Goal: Transaction & Acquisition: Obtain resource

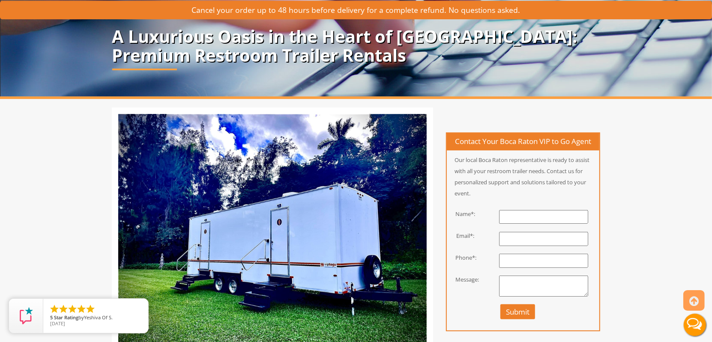
scroll to position [129, 0]
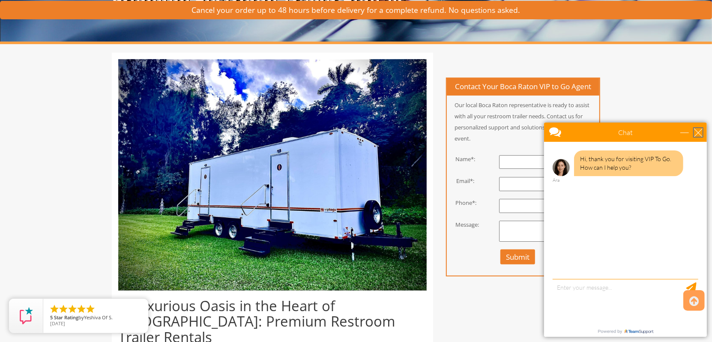
click at [696, 132] on div "close" at bounding box center [698, 132] width 9 height 9
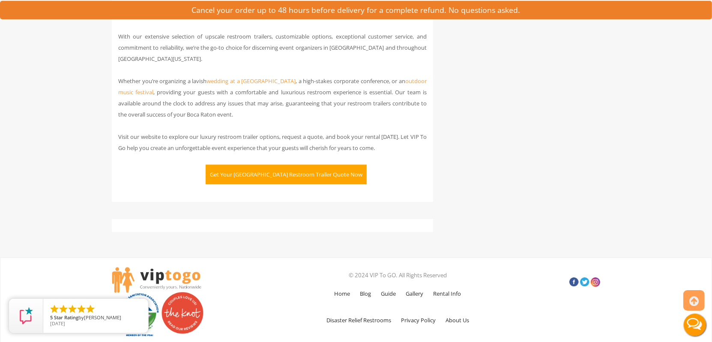
scroll to position [2057, 0]
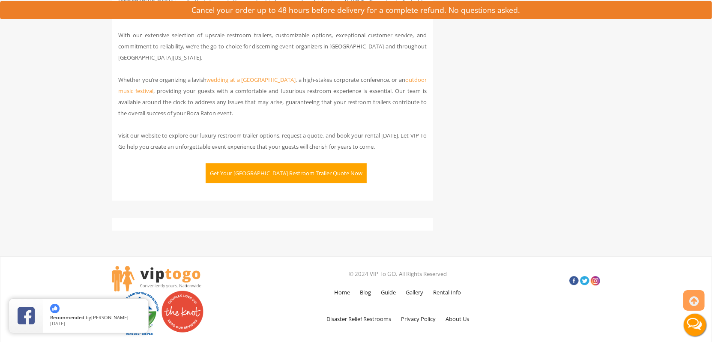
click at [293, 163] on button "Get Your [GEOGRAPHIC_DATA] Restroom Trailer Quote Now" at bounding box center [286, 173] width 161 height 20
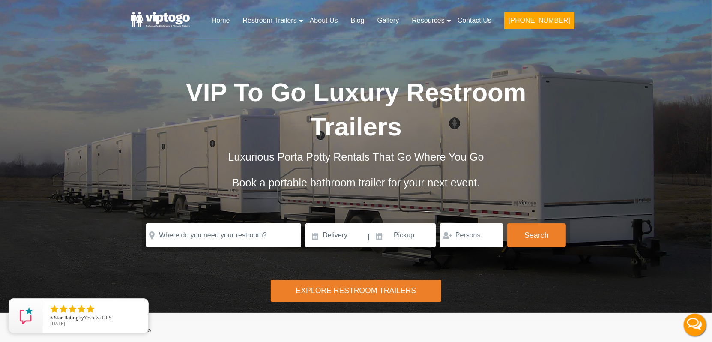
click at [371, 280] on div "Explore Restroom Trailers" at bounding box center [356, 291] width 171 height 22
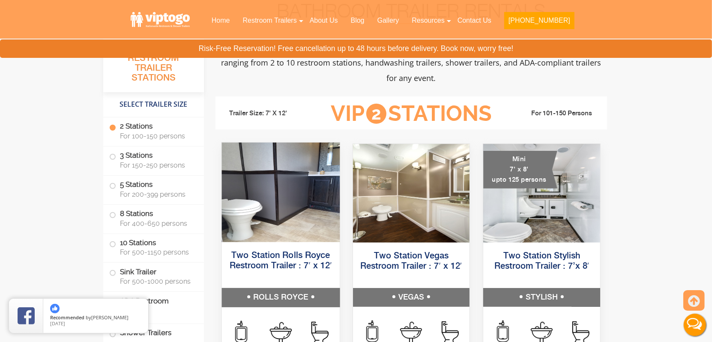
scroll to position [343, 0]
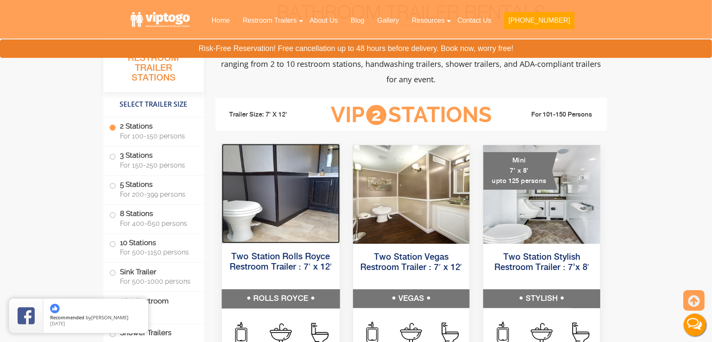
click at [280, 182] on img at bounding box center [281, 193] width 118 height 99
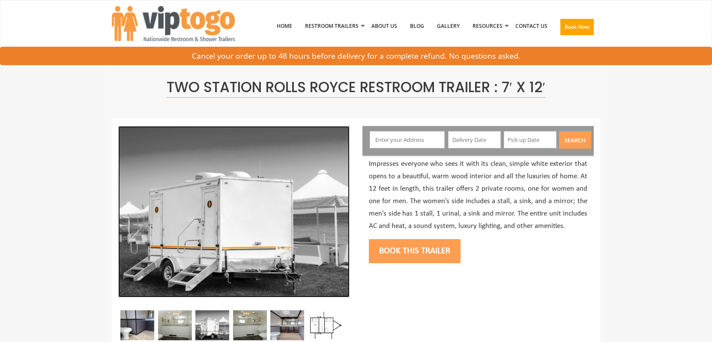
drag, startPoint x: 0, startPoint y: 0, endPoint x: 299, endPoint y: 238, distance: 382.2
click at [298, 238] on img at bounding box center [233, 211] width 231 height 171
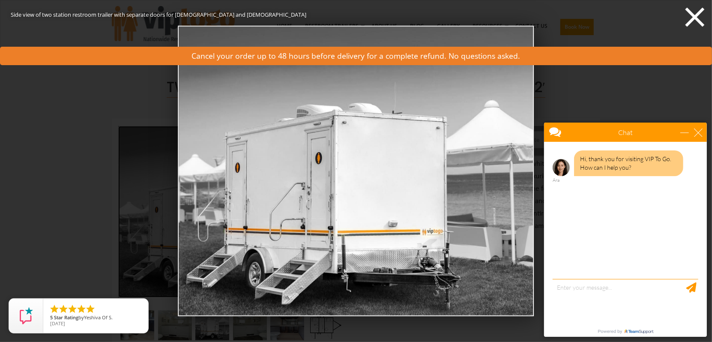
click at [698, 14] on icon at bounding box center [695, 17] width 19 height 19
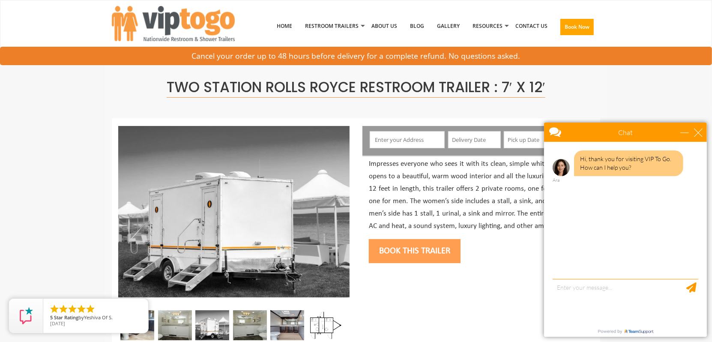
click at [707, 135] on body "Chat Email Your Question * Email * Your Question * Hi, thank you for visiting V…" at bounding box center [625, 229] width 173 height 225
click at [700, 132] on div "close" at bounding box center [698, 132] width 9 height 9
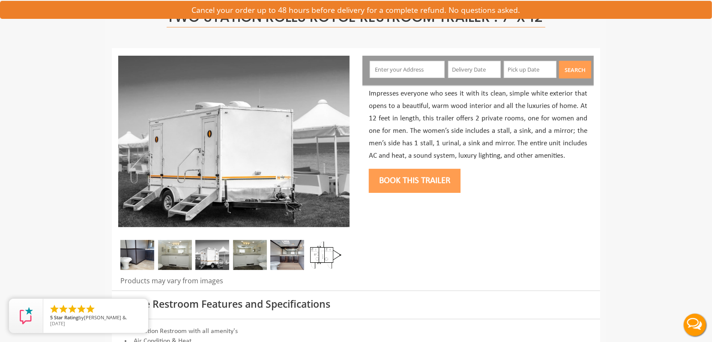
scroll to position [86, 0]
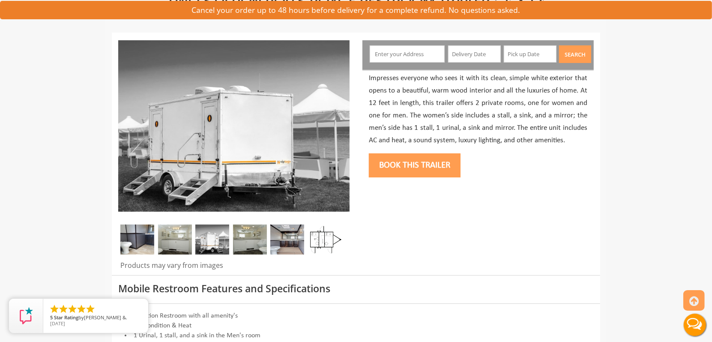
click at [135, 242] on img at bounding box center [137, 240] width 34 height 30
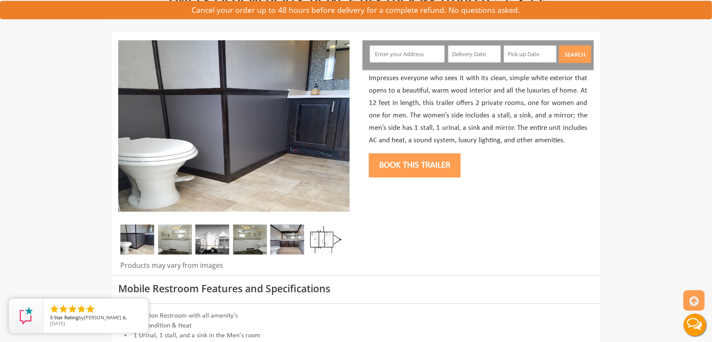
click at [179, 242] on img at bounding box center [175, 240] width 34 height 30
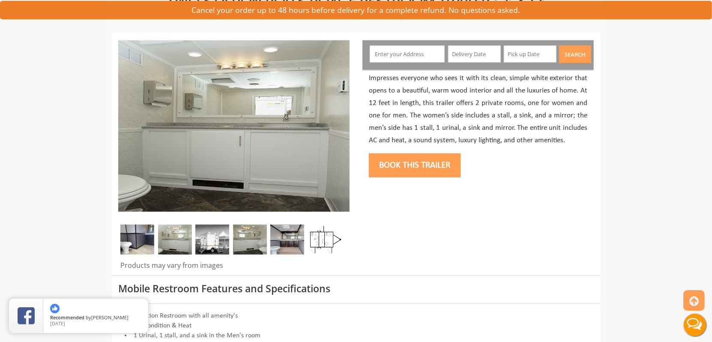
click at [211, 242] on img at bounding box center [212, 240] width 34 height 30
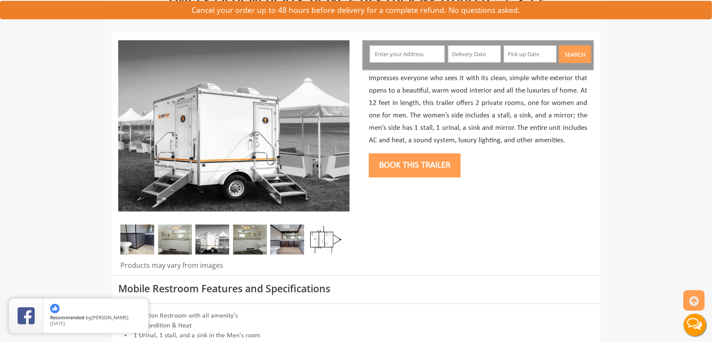
click at [246, 240] on img at bounding box center [250, 240] width 34 height 30
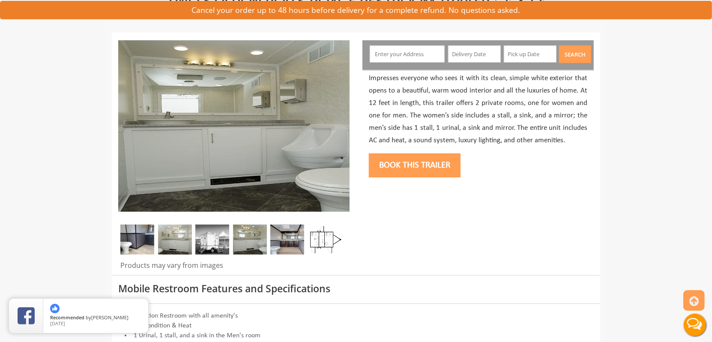
click at [285, 239] on img at bounding box center [287, 240] width 34 height 30
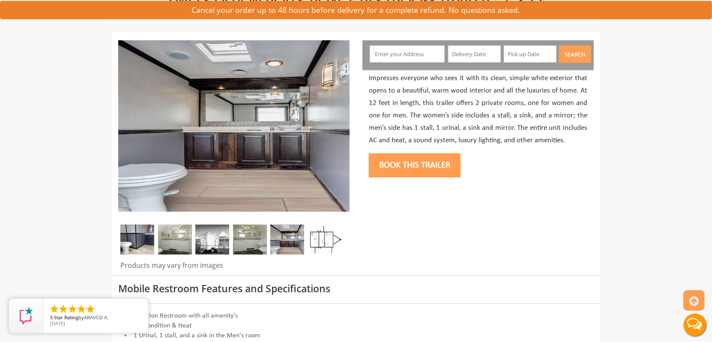
click at [319, 237] on img at bounding box center [325, 240] width 34 height 30
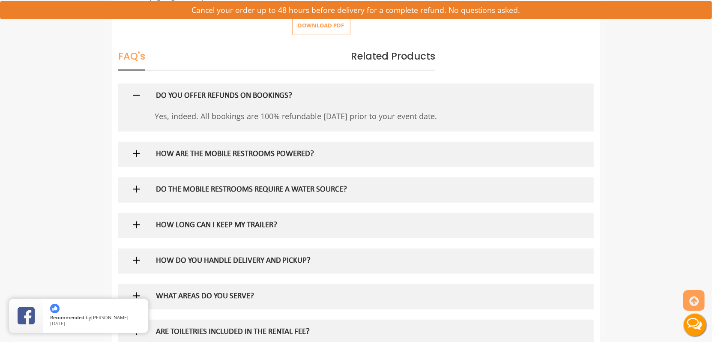
scroll to position [514, 0]
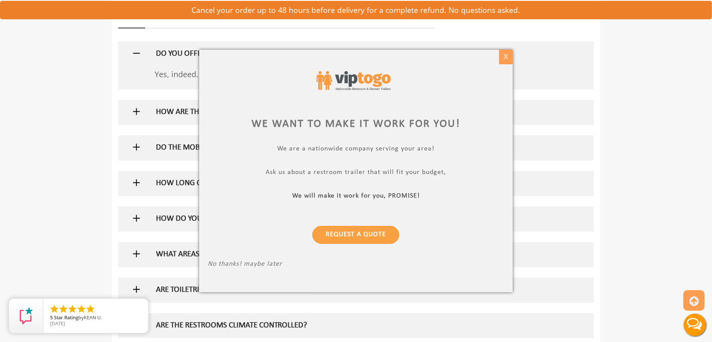
click at [503, 58] on div "X" at bounding box center [505, 57] width 13 height 15
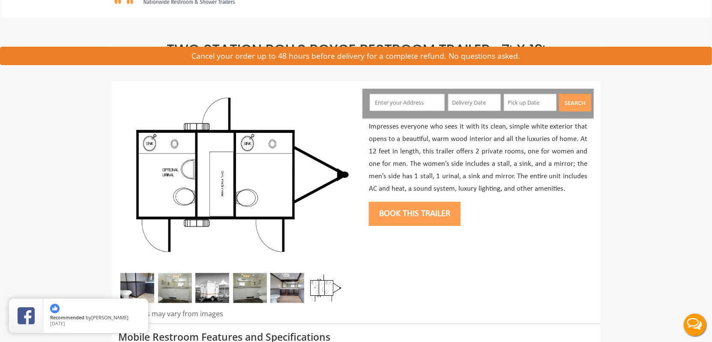
scroll to position [0, 0]
